Goal: Book appointment/travel/reservation

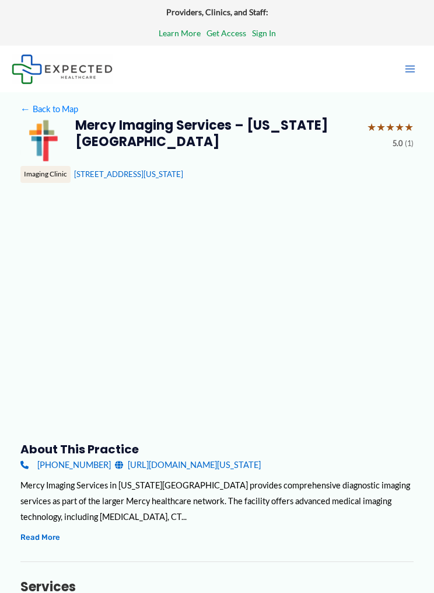
type input "**********"
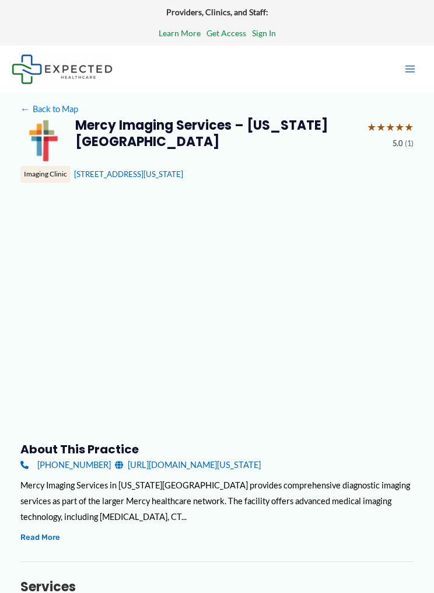
type input "**********"
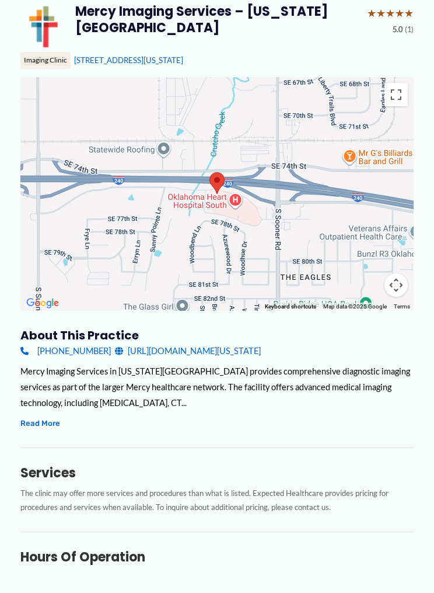
scroll to position [113, 0]
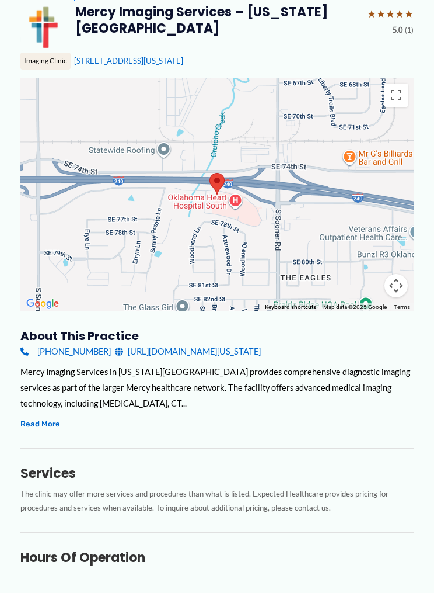
click at [210, 347] on link "[URL][DOMAIN_NAME][US_STATE]" at bounding box center [188, 351] width 146 height 16
